Goal: Task Accomplishment & Management: Manage account settings

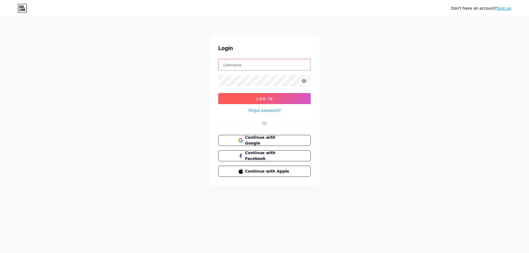
type input "[EMAIL_ADDRESS][DOMAIN_NAME]"
click at [274, 94] on button "Log In" at bounding box center [264, 98] width 93 height 11
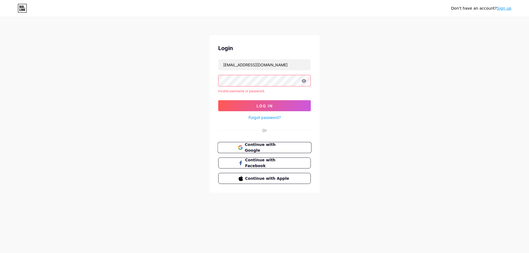
click at [240, 151] on button "Continue with Google" at bounding box center [264, 147] width 94 height 11
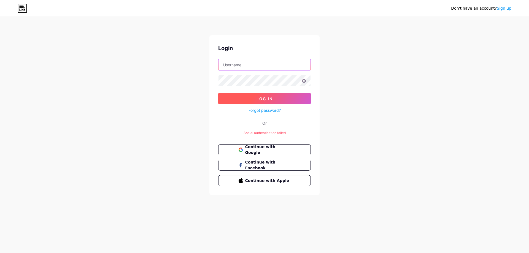
type input "llvvpurchasing@gmail.com"
click at [291, 102] on button "Log In" at bounding box center [264, 98] width 93 height 11
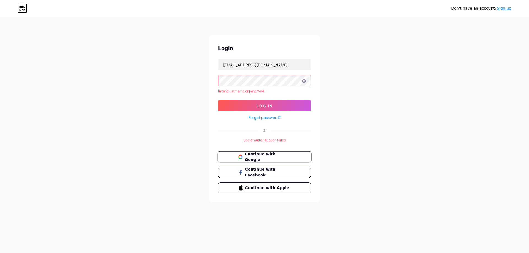
click at [294, 159] on button "Continue with Google" at bounding box center [264, 157] width 94 height 11
